Goal: Task Accomplishment & Management: Manage account settings

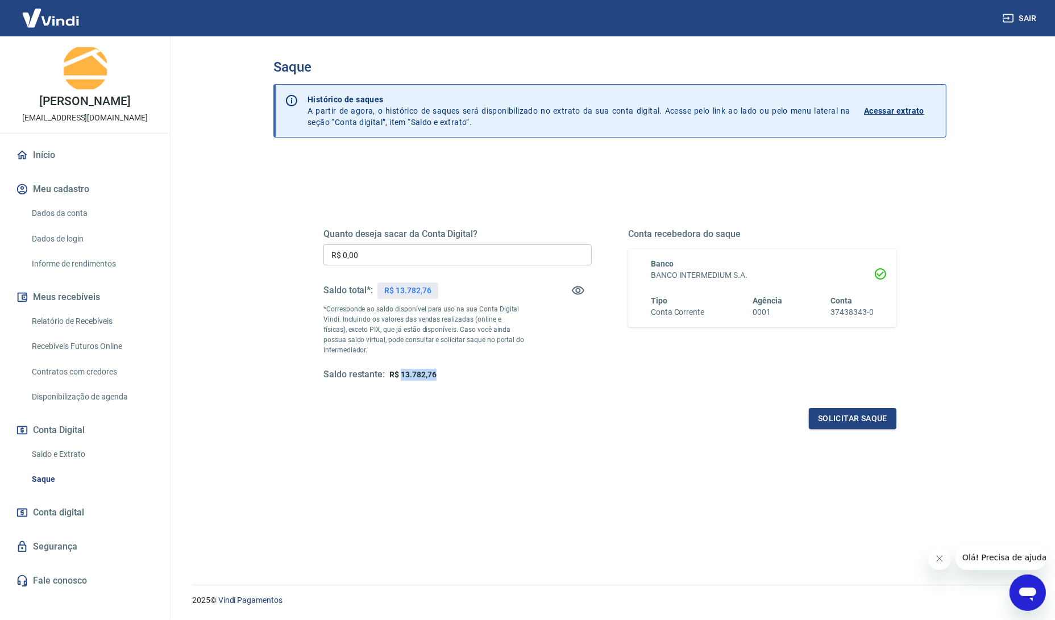
drag, startPoint x: 439, startPoint y: 374, endPoint x: 401, endPoint y: 374, distance: 37.5
click at [401, 374] on div "Saldo restante: R$ 13.782,76" at bounding box center [457, 375] width 268 height 12
copy span "13.782,76"
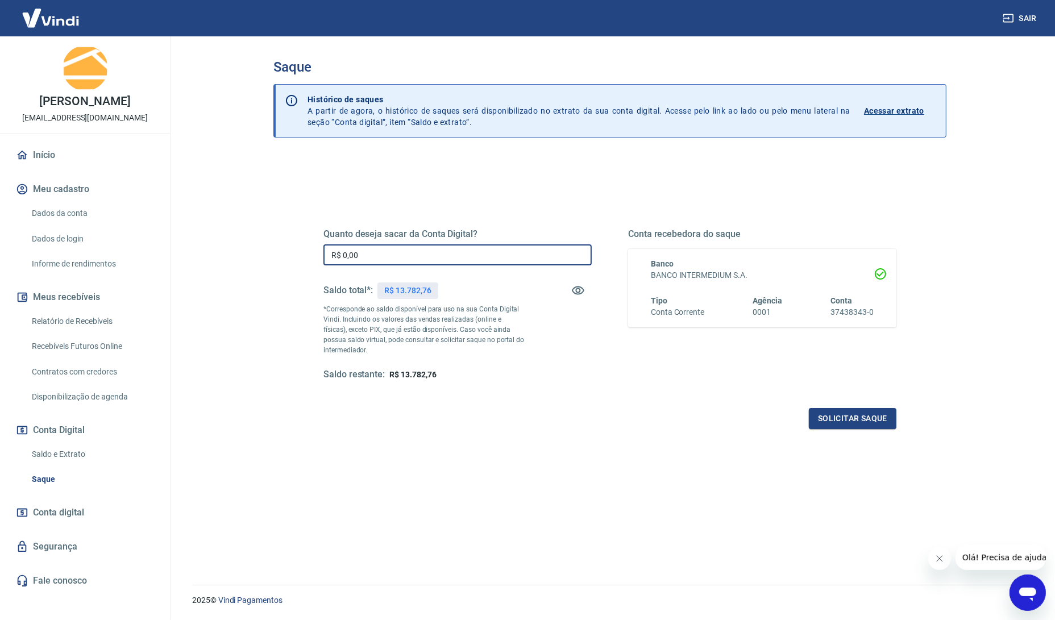
drag, startPoint x: 378, startPoint y: 259, endPoint x: 232, endPoint y: 287, distance: 149.3
click at [273, 284] on div "Saque Histórico de saques A partir de agora, o histórico de saques será disponi…" at bounding box center [610, 303] width 700 height 535
paste input "13.782,76"
type input "R$ 13.782,76"
click at [477, 394] on div "Quanto deseja sacar da Conta Digital? R$ 13.782,76 ​ Saldo total*: R$ 13.782,76…" at bounding box center [609, 315] width 573 height 228
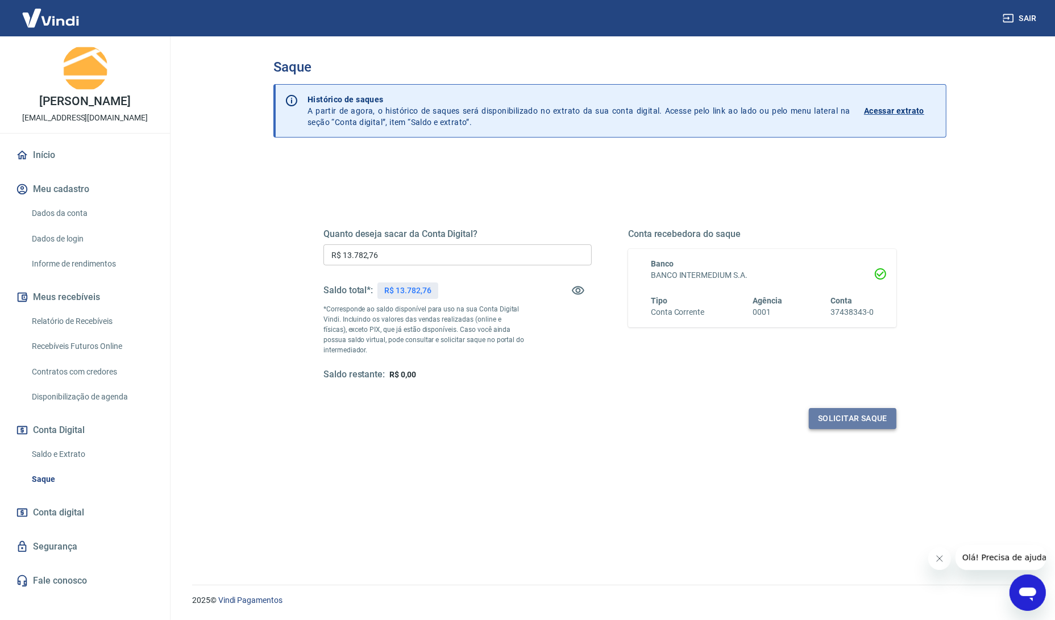
click at [853, 420] on button "Solicitar saque" at bounding box center [853, 418] width 88 height 21
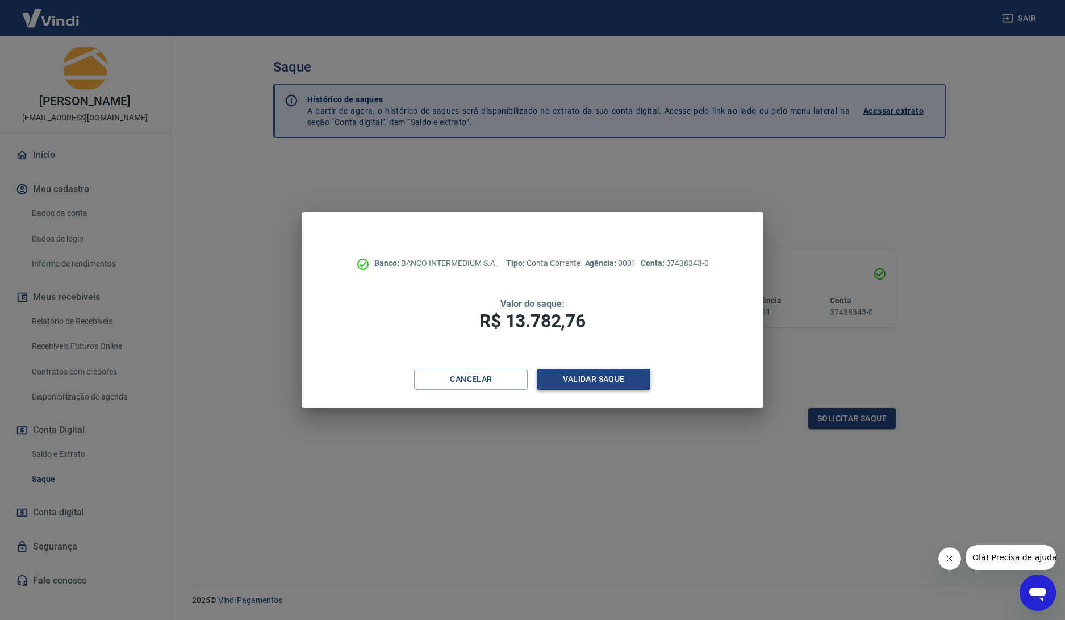
click at [603, 381] on button "Validar saque" at bounding box center [594, 379] width 114 height 21
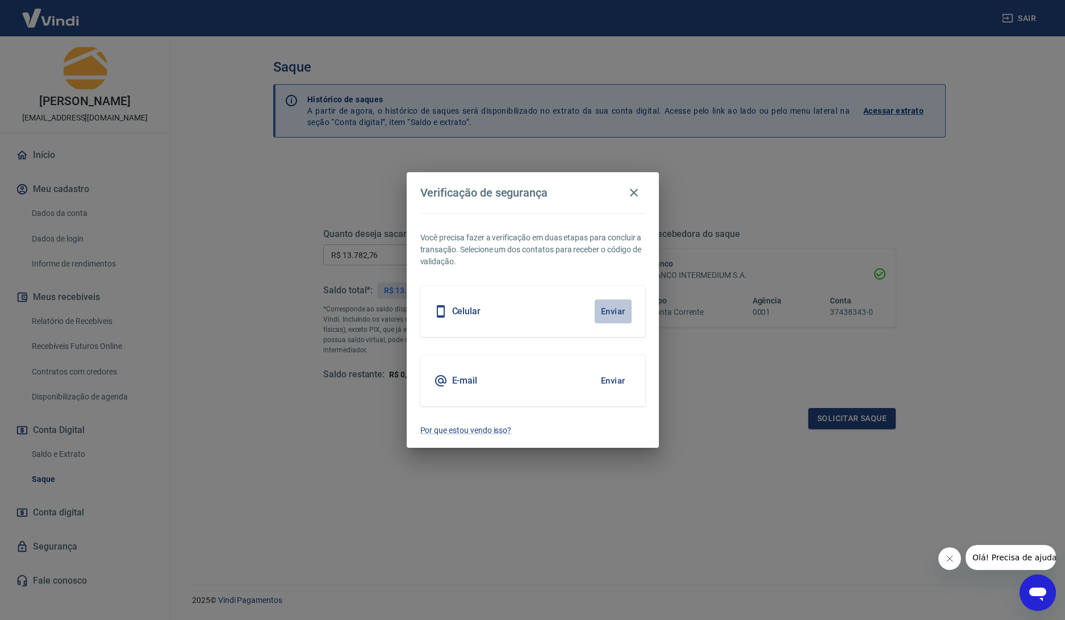
click at [605, 310] on button "Enviar" at bounding box center [613, 311] width 37 height 24
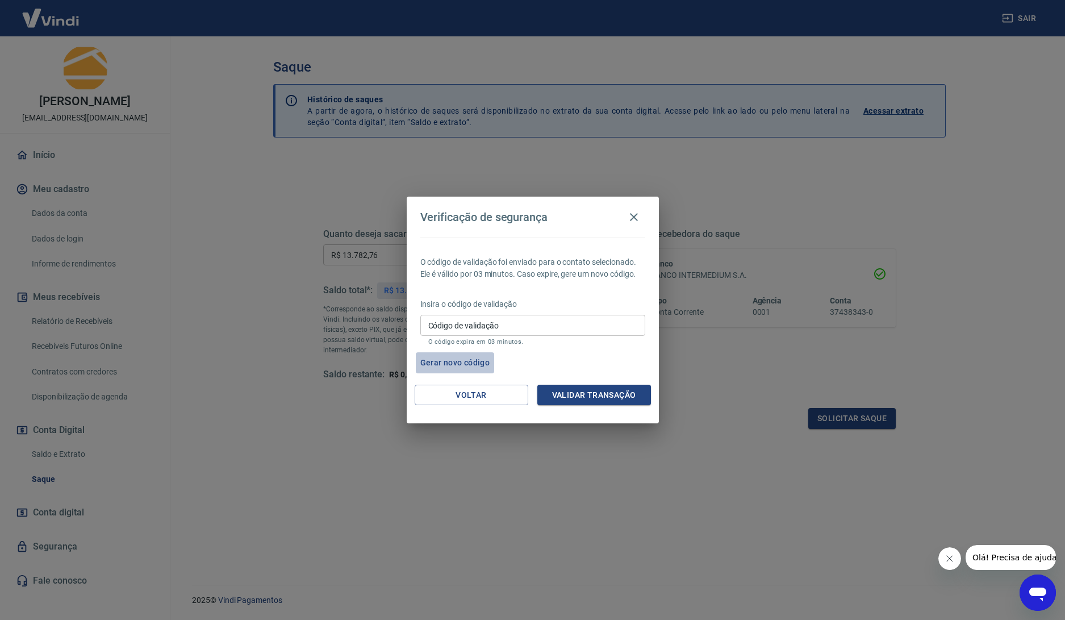
click at [482, 363] on button "Gerar novo código" at bounding box center [455, 362] width 79 height 21
click at [482, 396] on button "Voltar" at bounding box center [472, 395] width 114 height 21
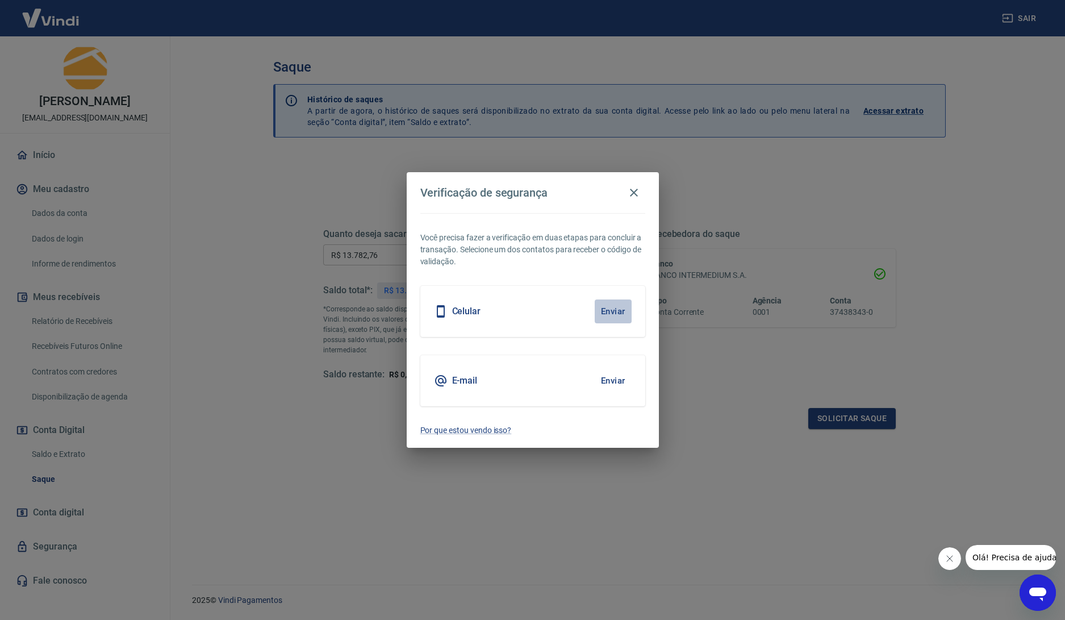
click at [615, 313] on button "Enviar" at bounding box center [613, 311] width 37 height 24
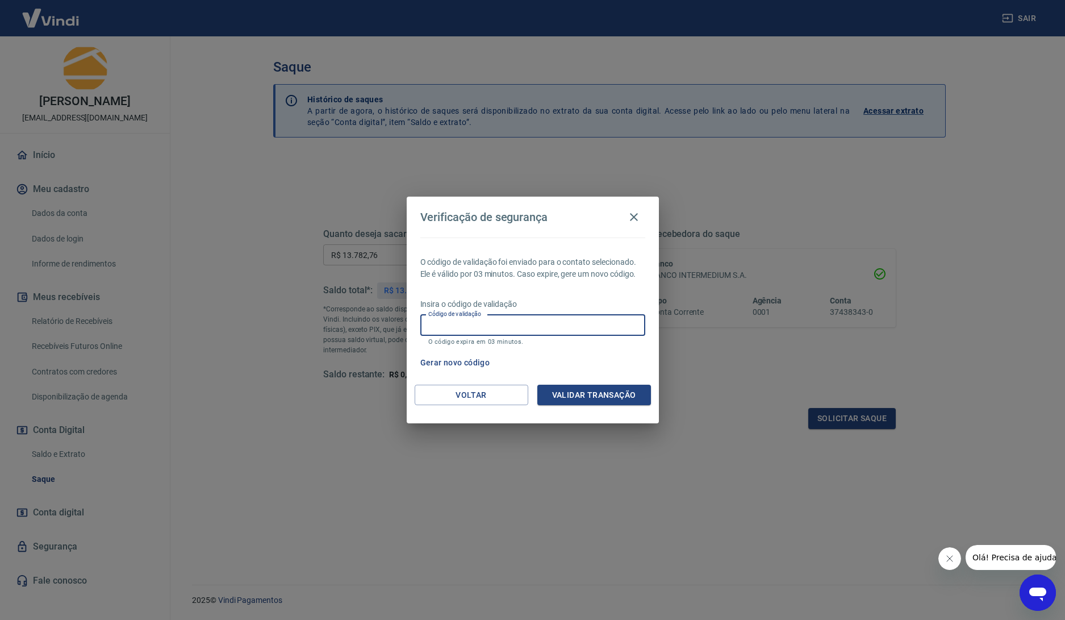
click at [563, 324] on input "Código de validação" at bounding box center [533, 325] width 225 height 21
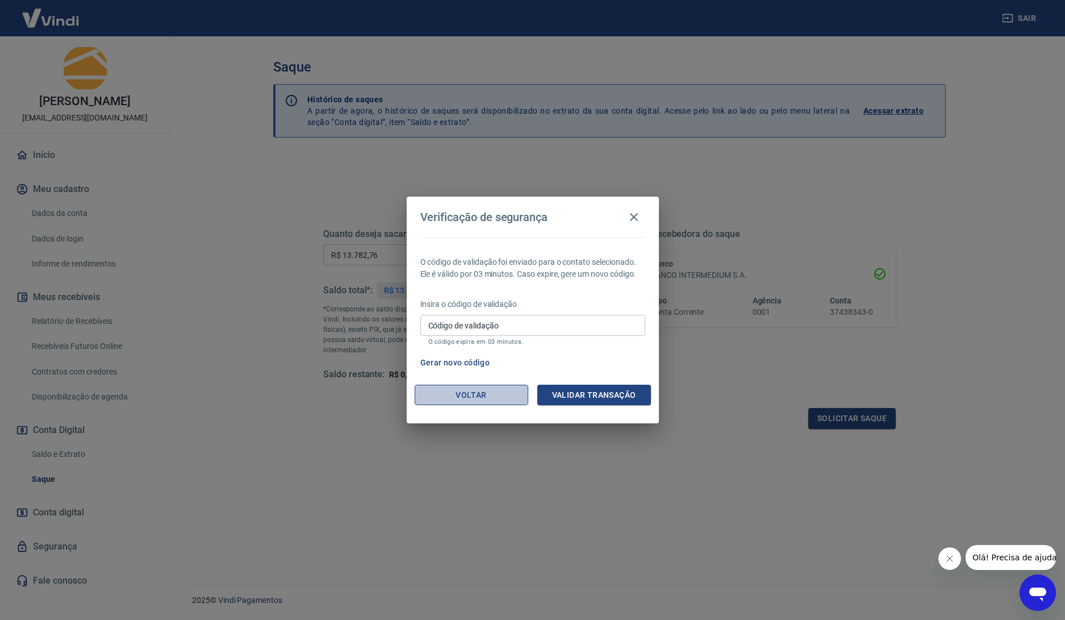
click at [456, 396] on button "Voltar" at bounding box center [472, 395] width 114 height 21
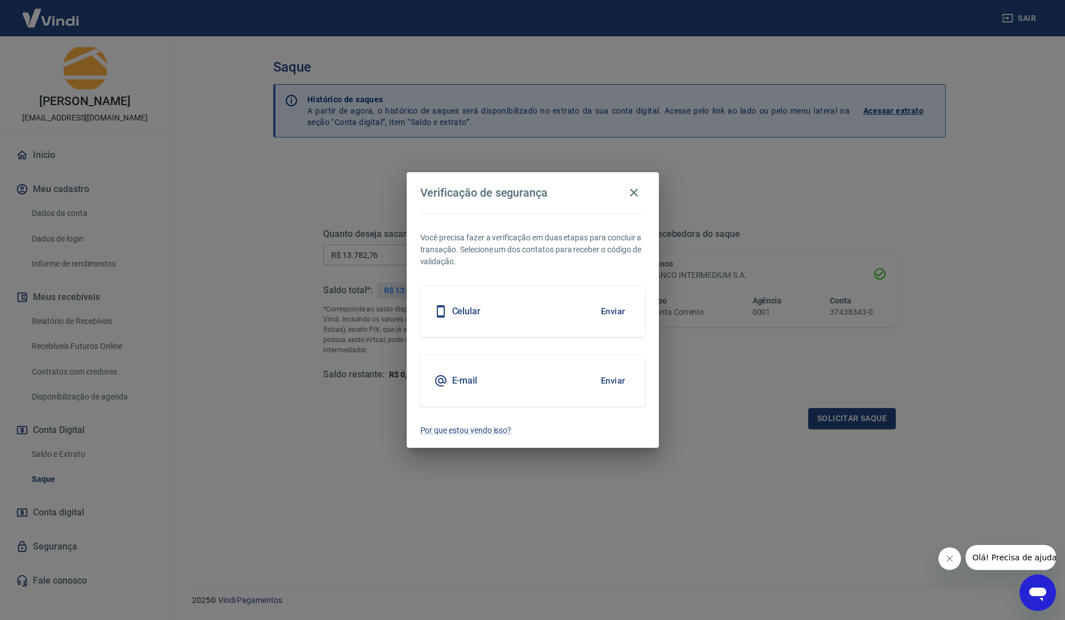
click at [619, 378] on button "Enviar" at bounding box center [613, 381] width 37 height 24
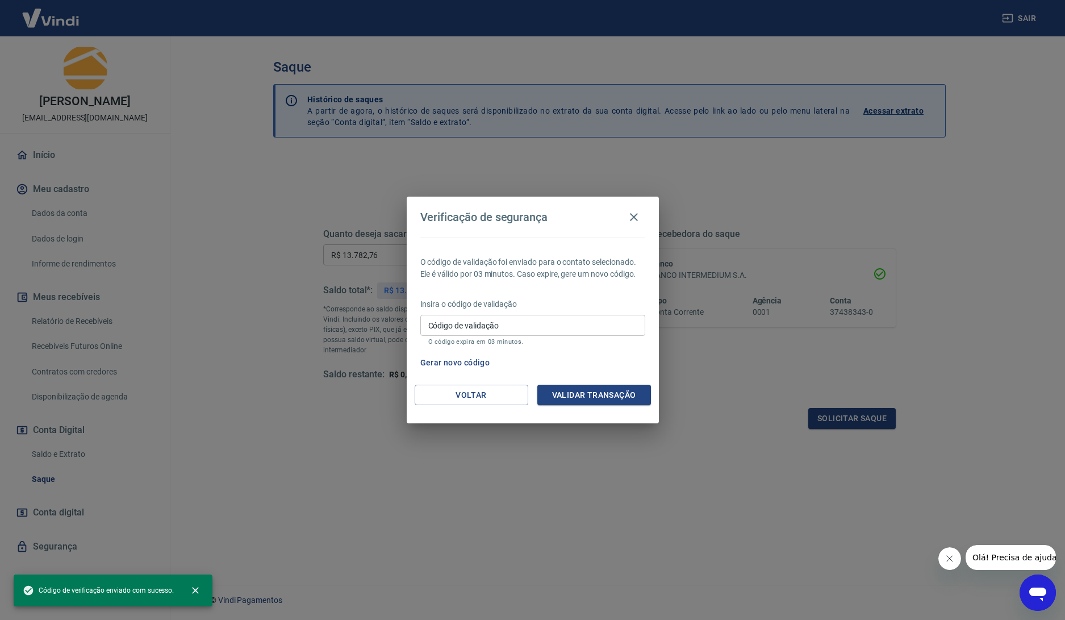
click at [503, 334] on input "Código de validação" at bounding box center [533, 325] width 225 height 21
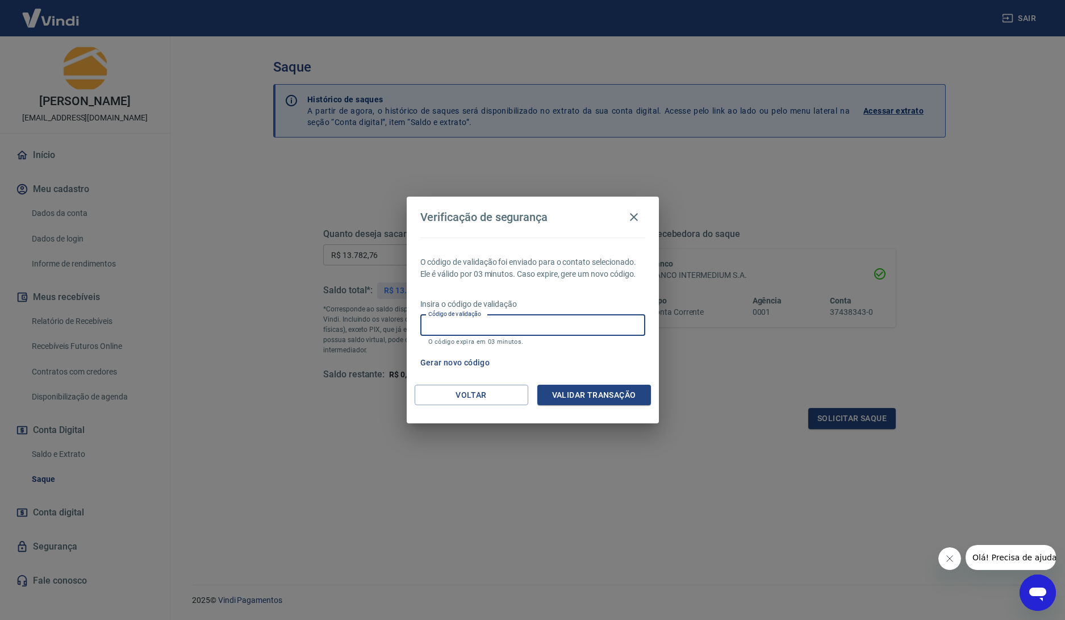
paste input "731185"
type input "731185"
click at [584, 393] on button "Validar transação" at bounding box center [595, 395] width 114 height 21
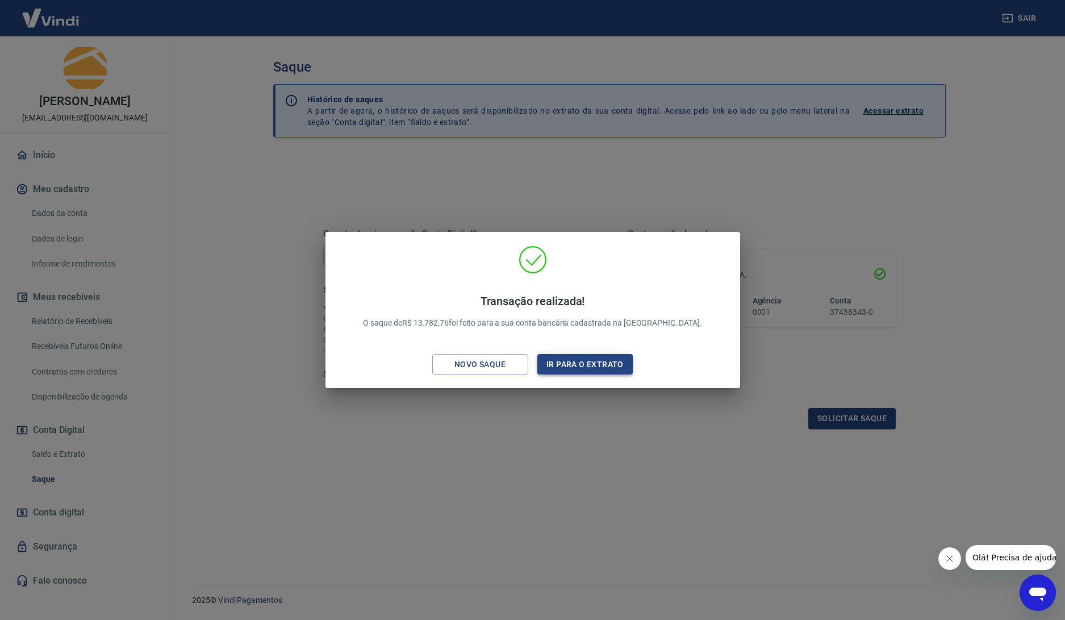
click at [606, 362] on button "Ir para o extrato" at bounding box center [586, 364] width 96 height 21
